Goal: Information Seeking & Learning: Learn about a topic

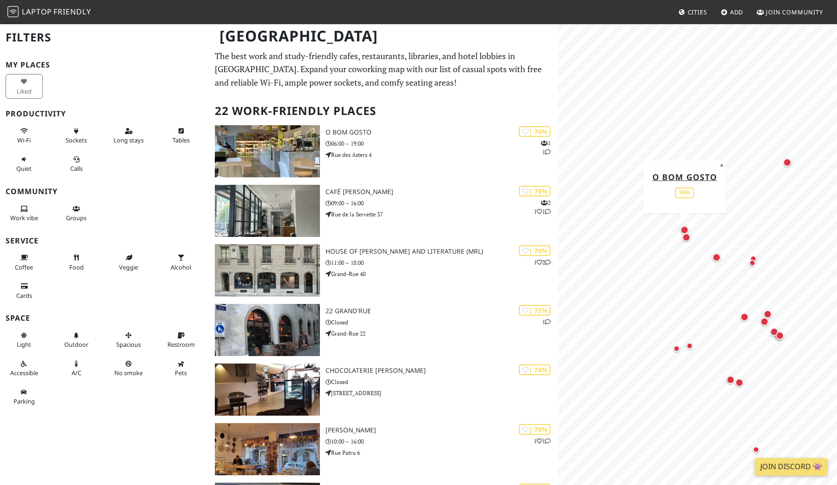
click at [687, 230] on div "Map marker" at bounding box center [685, 230] width 8 height 8
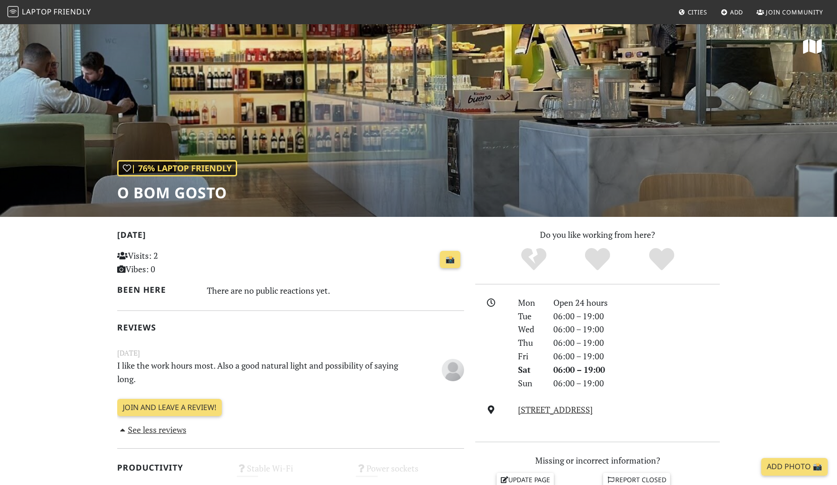
click at [466, 127] on div "| 76% Laptop Friendly O Bom Gosto" at bounding box center [418, 120] width 837 height 194
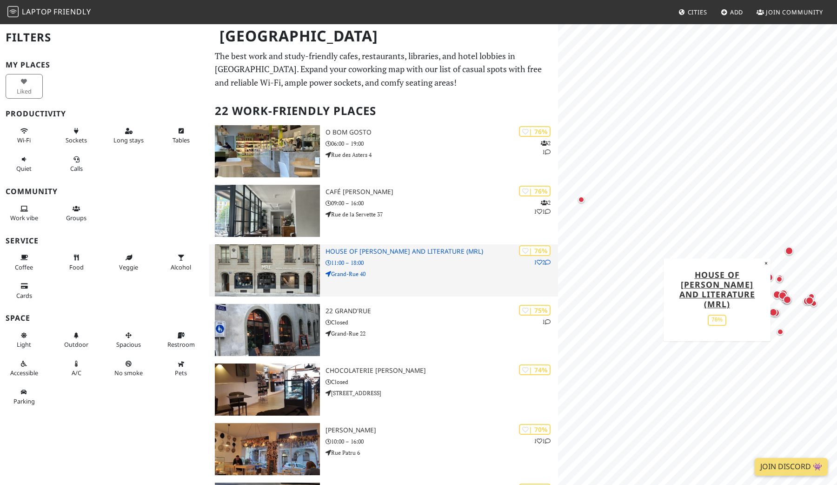
click at [280, 275] on img at bounding box center [267, 270] width 105 height 52
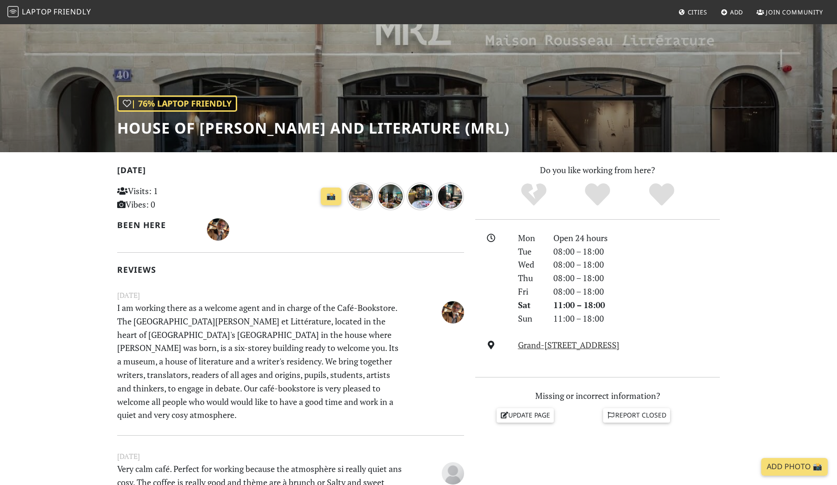
scroll to position [56, 0]
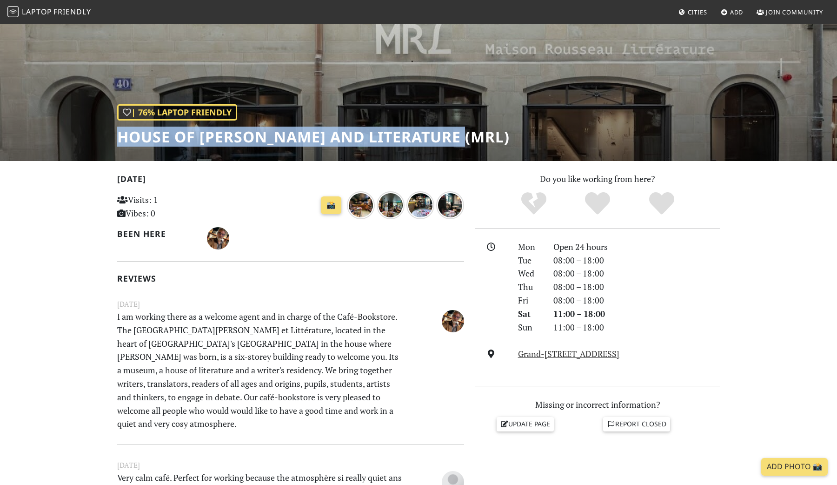
drag, startPoint x: 475, startPoint y: 137, endPoint x: 117, endPoint y: 130, distance: 357.4
click at [116, 130] on div "| 76% Laptop Friendly House of Rousseau and Literature (MRL)" at bounding box center [418, 64] width 837 height 194
copy h1 "House of [PERSON_NAME] and Literature (MRL)"
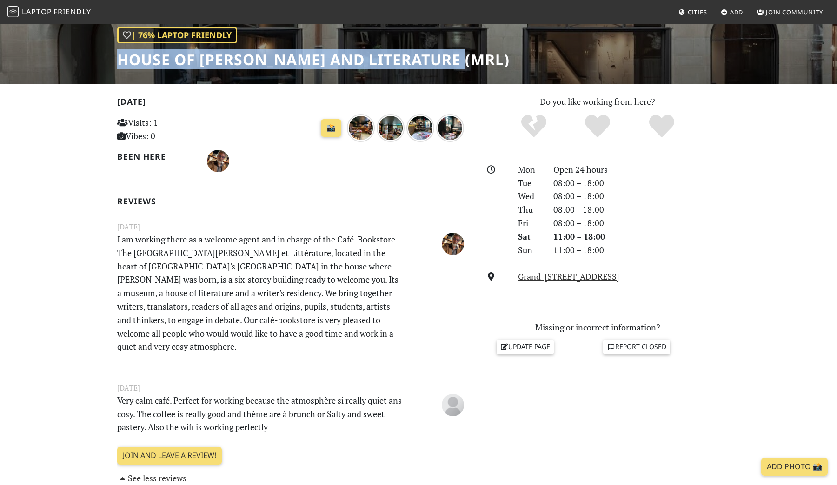
scroll to position [142, 0]
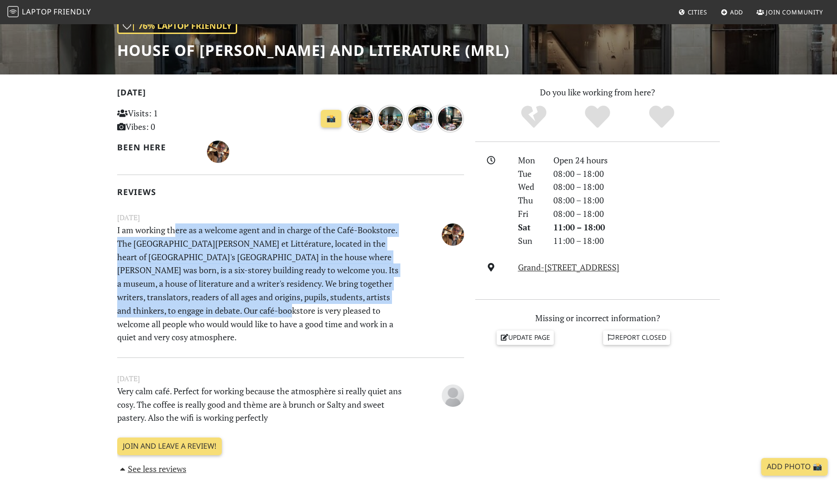
drag, startPoint x: 174, startPoint y: 230, endPoint x: 245, endPoint y: 310, distance: 106.5
click at [245, 310] on p "I am working there as a welcome agent and in charge of the Café-Bookstore. The …" at bounding box center [261, 283] width 299 height 120
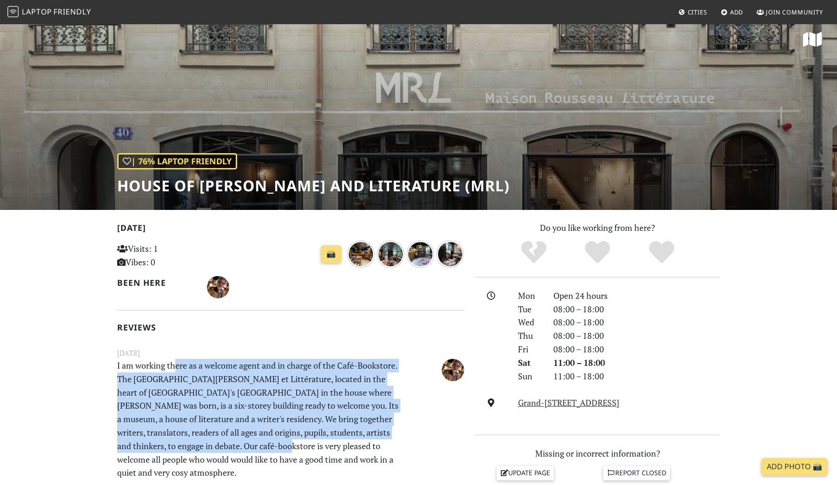
scroll to position [0, 0]
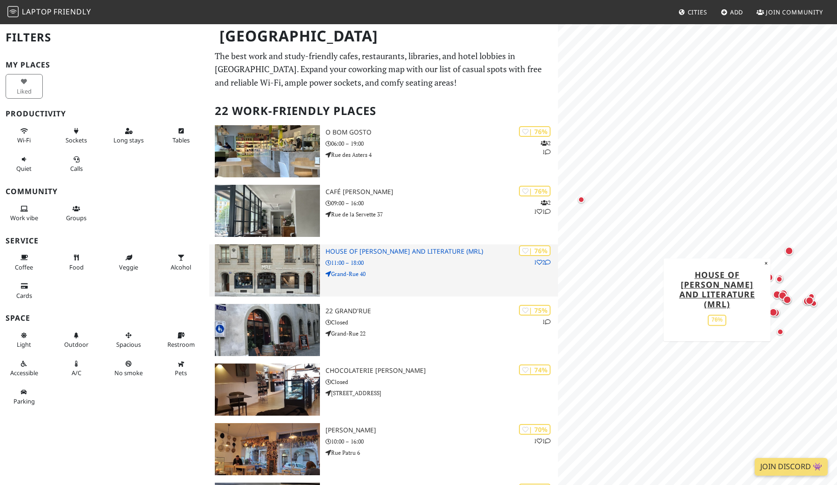
click at [334, 264] on p "11:00 – 18:00" at bounding box center [442, 262] width 233 height 9
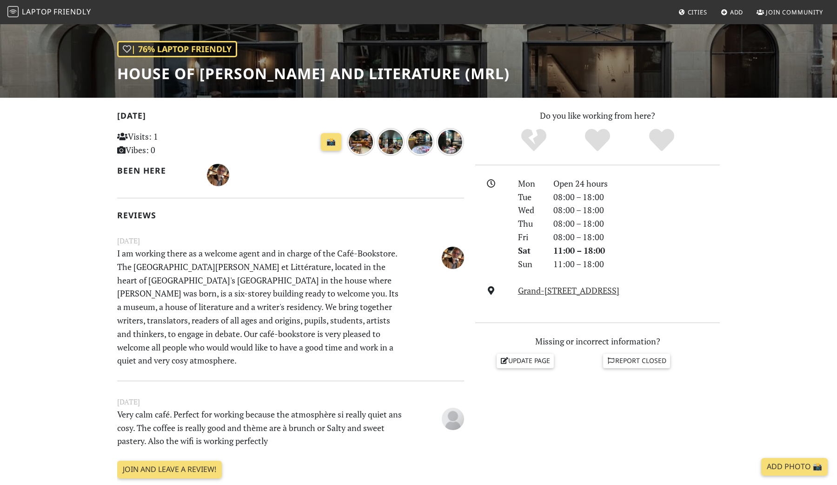
scroll to position [96, 0]
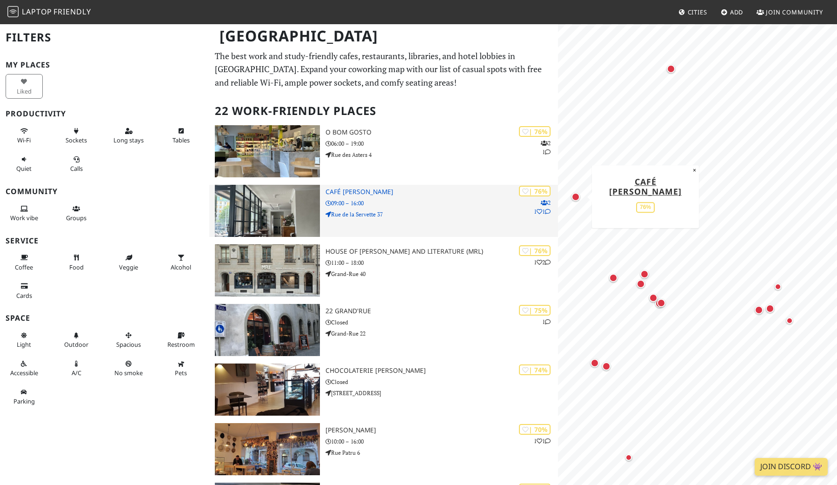
click at [402, 202] on p "09:00 – 16:00" at bounding box center [442, 203] width 233 height 9
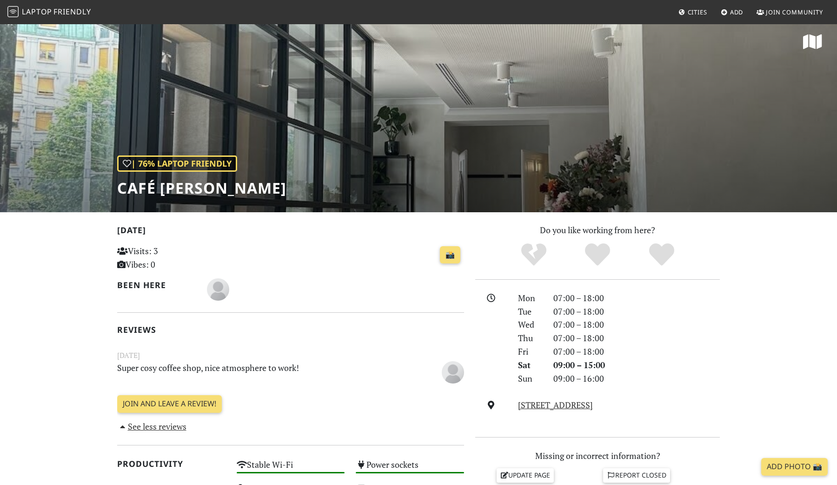
scroll to position [5, 0]
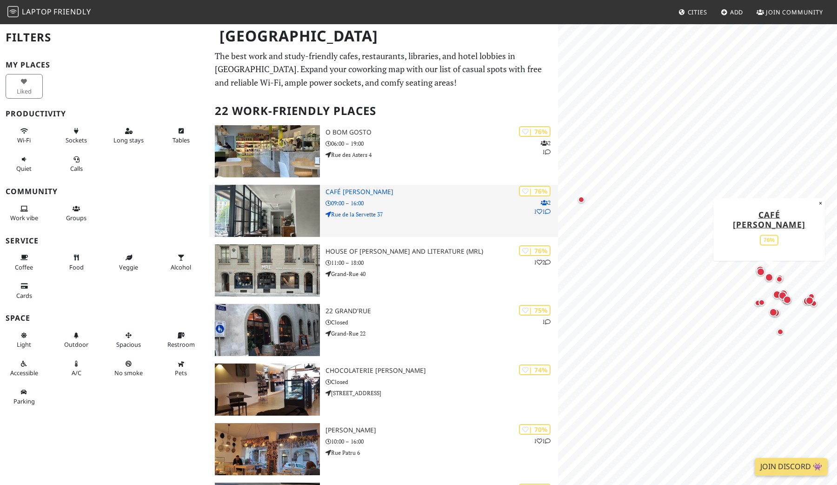
click at [265, 201] on img at bounding box center [267, 211] width 105 height 52
